Goal: Task Accomplishment & Management: Complete application form

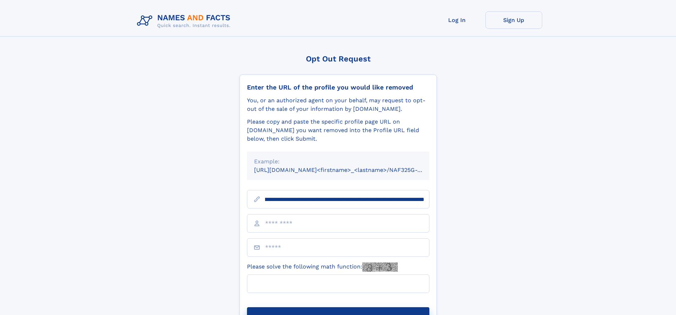
scroll to position [0, 76]
type input "**********"
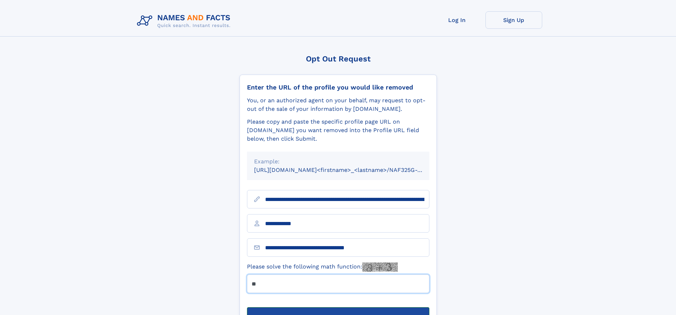
type input "**"
click at [338, 307] on button "Submit Opt Out Request" at bounding box center [338, 318] width 182 height 23
